Goal: Check status: Check status

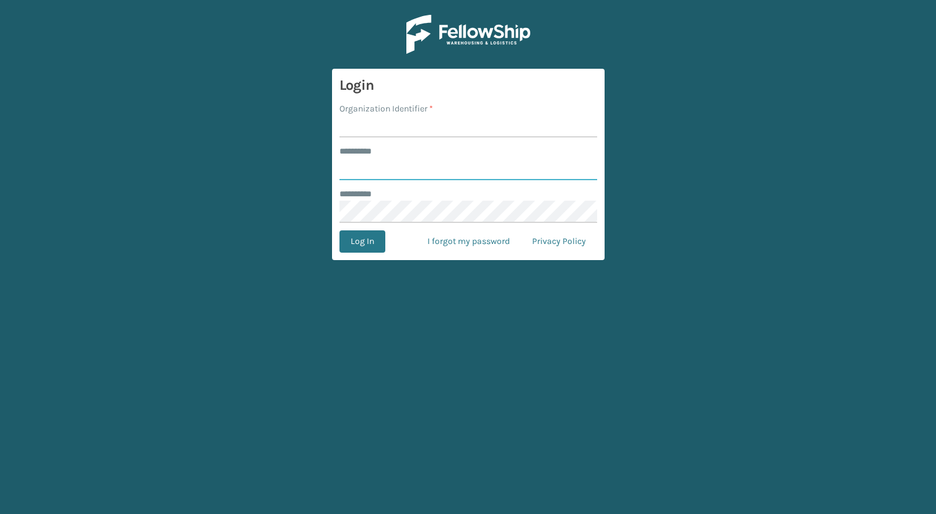
type input "**********"
type input "JumpSport"
click at [339, 230] on button "Log In" at bounding box center [362, 241] width 46 height 22
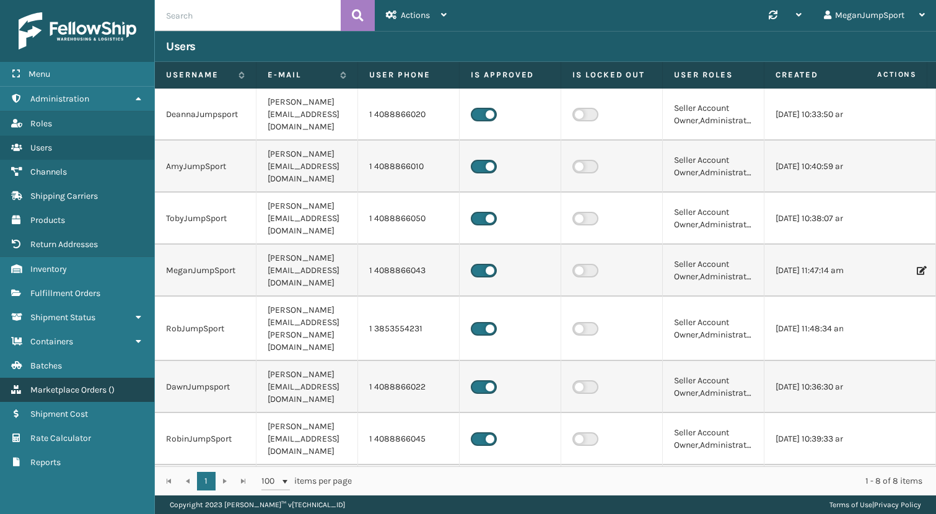
click at [99, 392] on span "Marketplace Orders" at bounding box center [68, 390] width 76 height 11
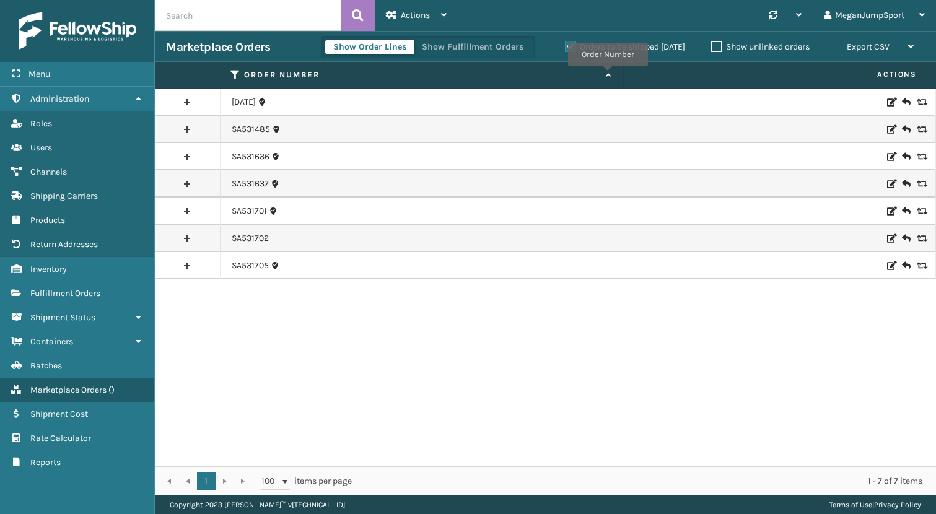
click at [607, 75] on icon at bounding box center [607, 75] width 10 height 8
click at [606, 78] on icon at bounding box center [607, 75] width 10 height 8
click at [251, 270] on link "SA531705" at bounding box center [250, 265] width 37 height 12
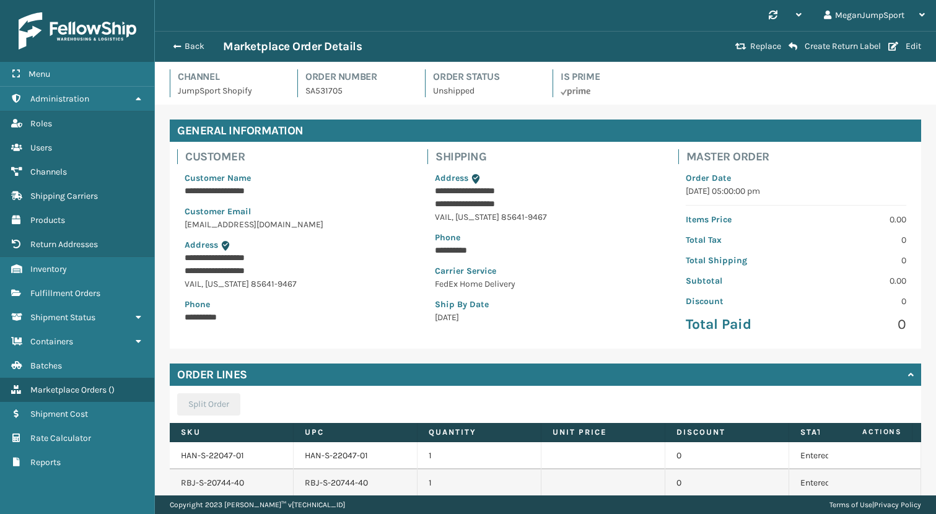
scroll to position [100, 0]
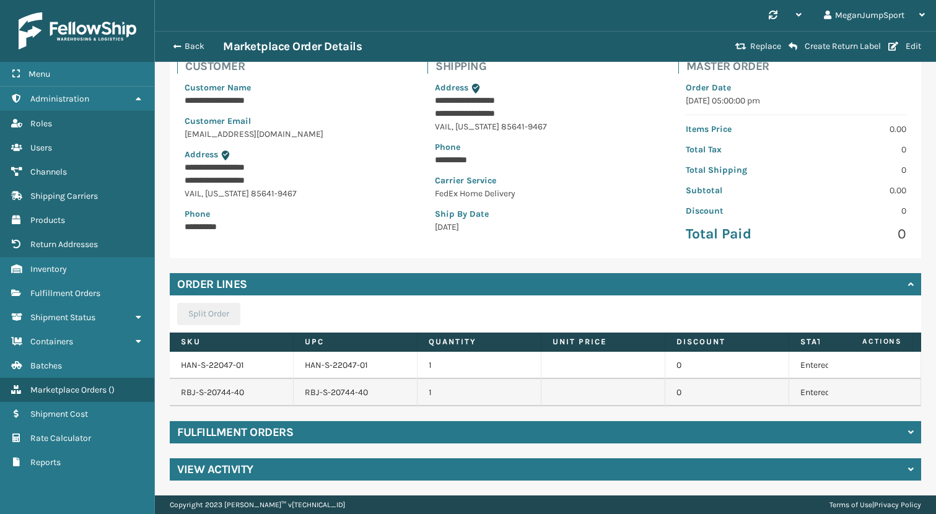
click at [337, 422] on div "Fulfillment Orders" at bounding box center [545, 432] width 751 height 22
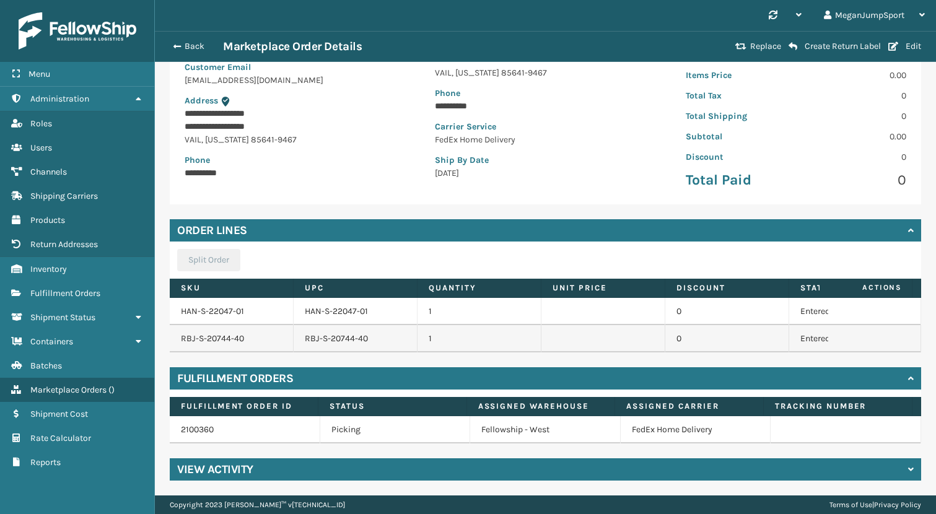
scroll to position [0, 0]
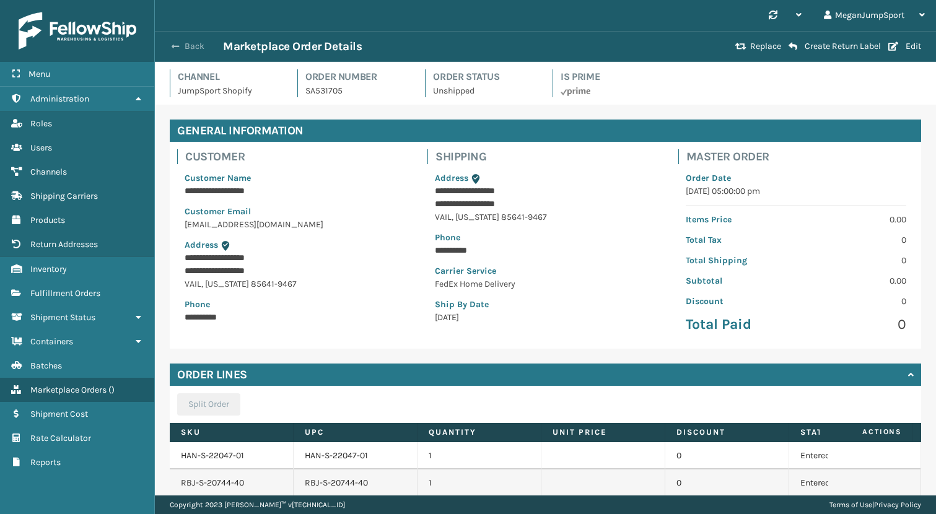
click at [185, 45] on button "Back" at bounding box center [194, 46] width 57 height 11
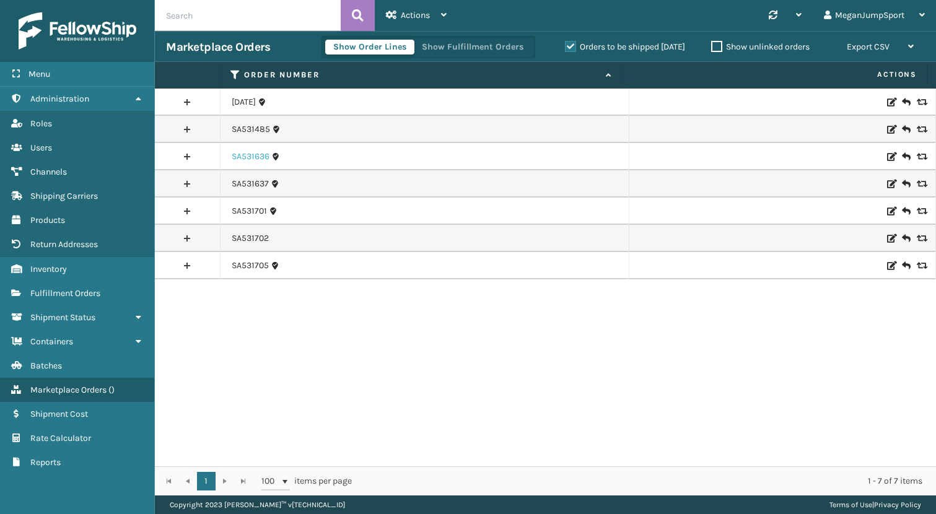
click at [243, 160] on link "SA531636" at bounding box center [251, 156] width 38 height 12
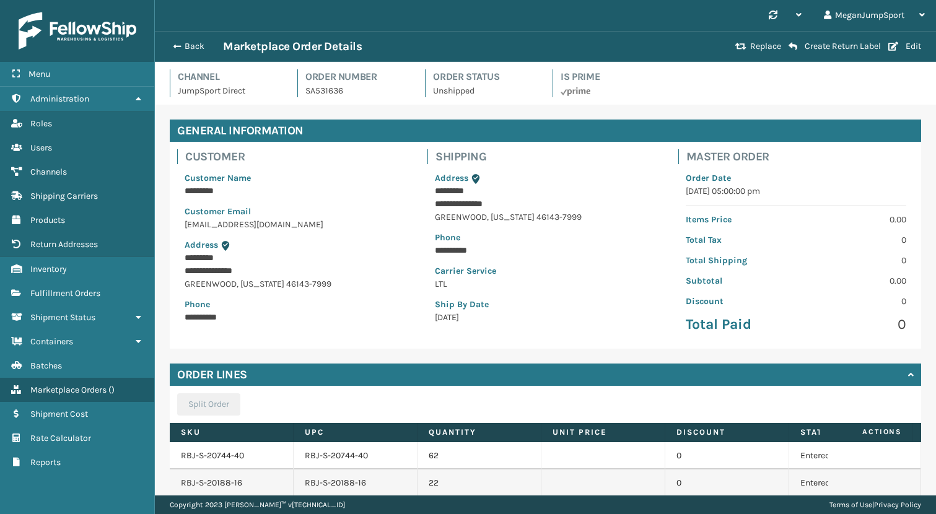
click at [313, 92] on p "SA531636" at bounding box center [357, 90] width 105 height 13
copy p "SA531636"
